Goal: Check status: Check status

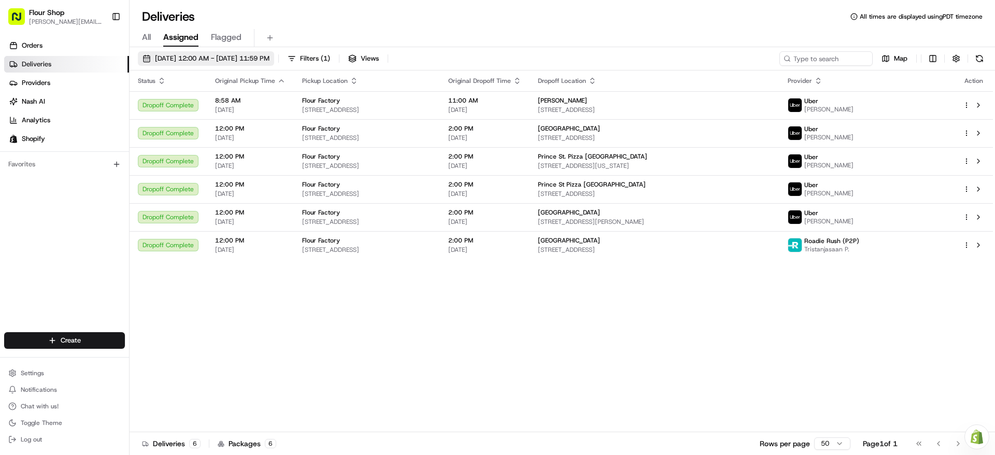
click at [239, 60] on span "[DATE] 12:00 AM - [DATE] 11:59 PM" at bounding box center [212, 58] width 115 height 9
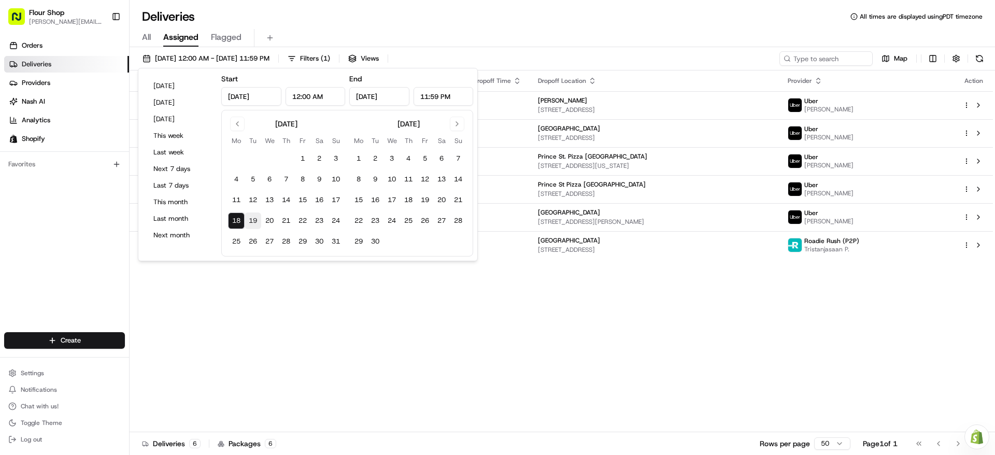
click at [253, 224] on button "19" at bounding box center [253, 221] width 17 height 17
type input "[DATE]"
click at [253, 224] on button "19" at bounding box center [253, 221] width 17 height 17
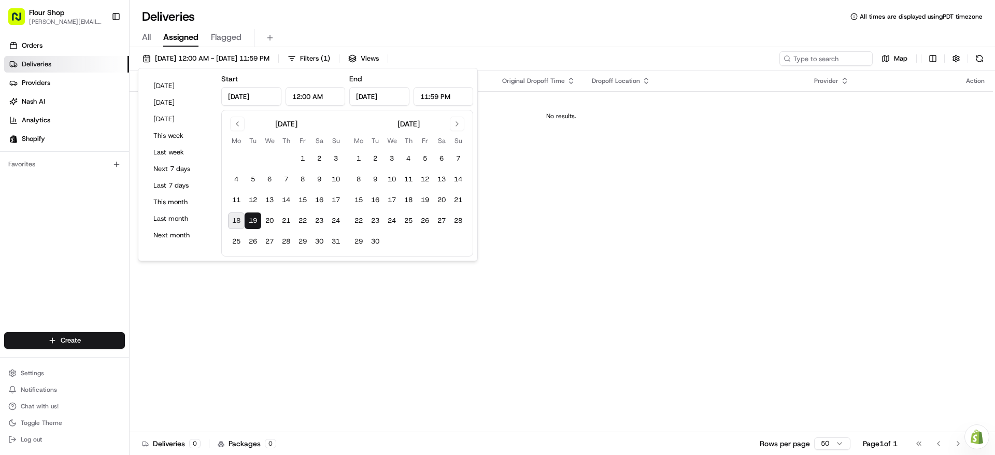
click at [495, 38] on div "All Assigned Flagged" at bounding box center [563, 38] width 866 height 18
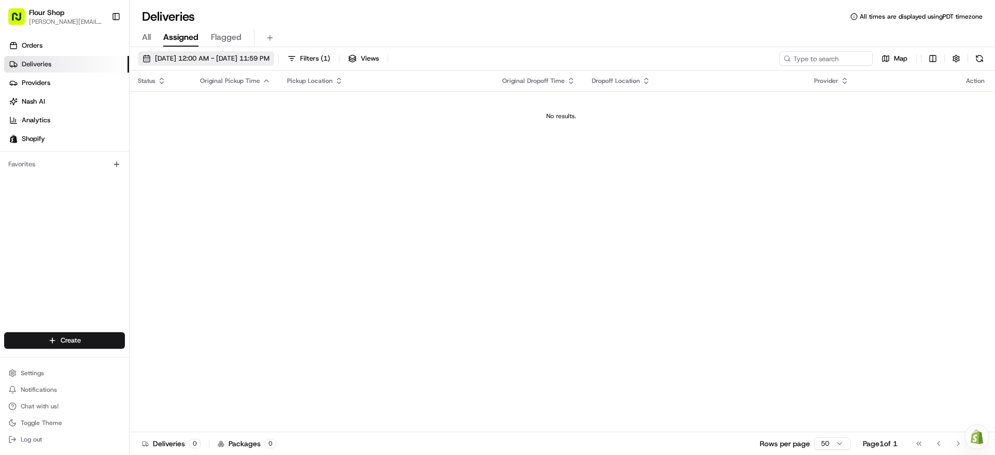
click at [217, 61] on span "[DATE] 12:00 AM - [DATE] 11:59 PM" at bounding box center [212, 58] width 115 height 9
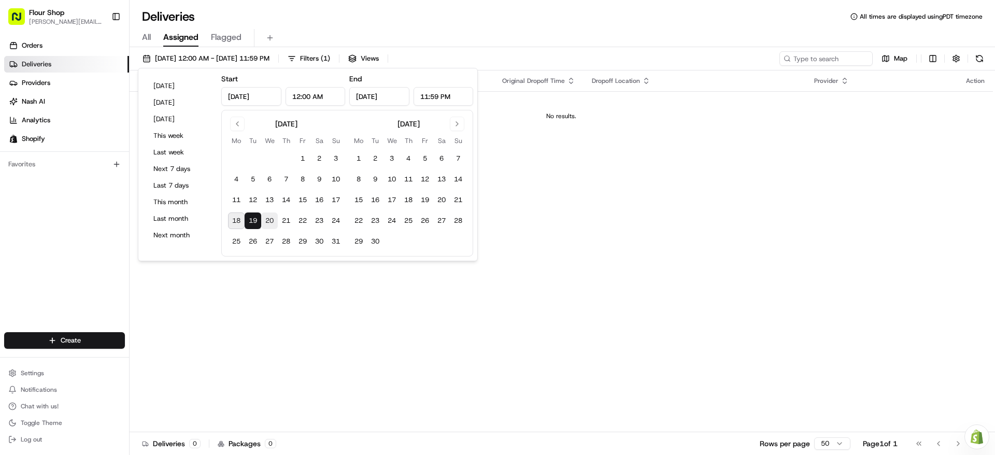
click at [271, 219] on button "20" at bounding box center [269, 221] width 17 height 17
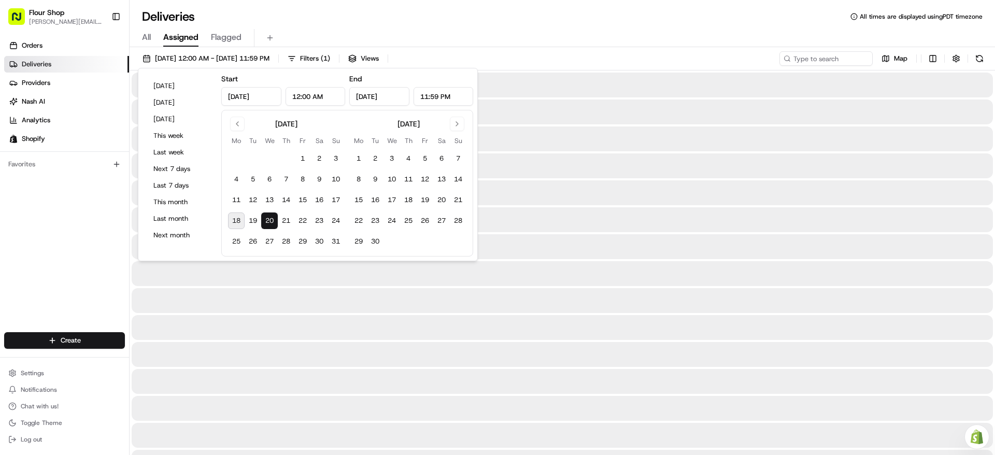
type input "[DATE]"
click at [271, 219] on button "20" at bounding box center [269, 221] width 17 height 17
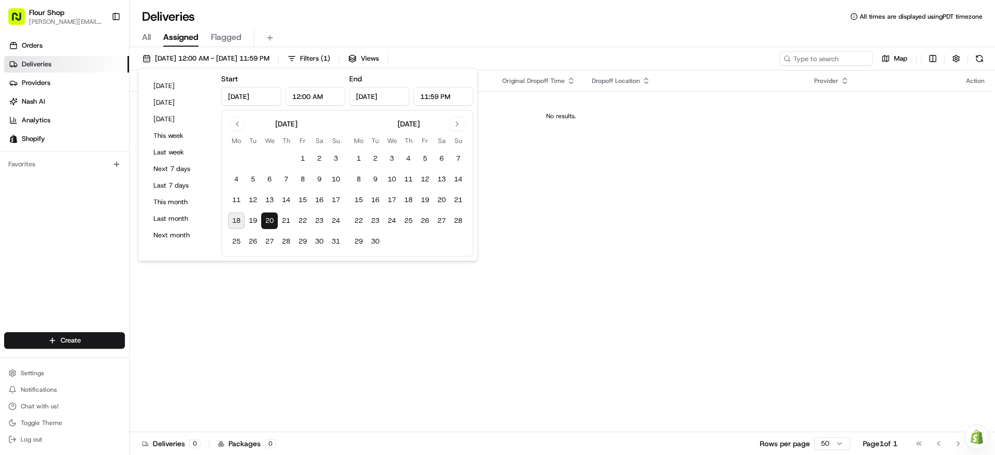
click at [238, 223] on button "18" at bounding box center [236, 221] width 17 height 17
type input "[DATE]"
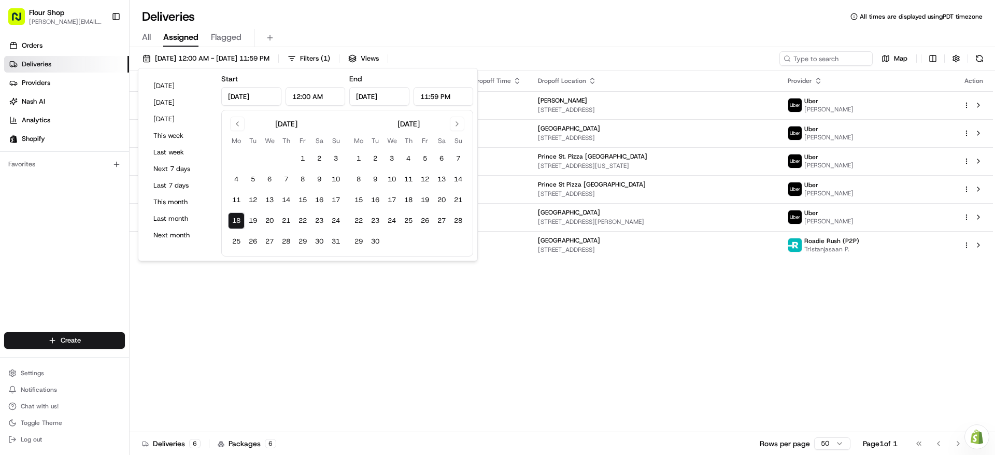
click at [538, 275] on div "Status Original Pickup Time Pickup Location Original Dropoff Time Dropoff Locat…" at bounding box center [562, 251] width 864 height 362
